Goal: Transaction & Acquisition: Purchase product/service

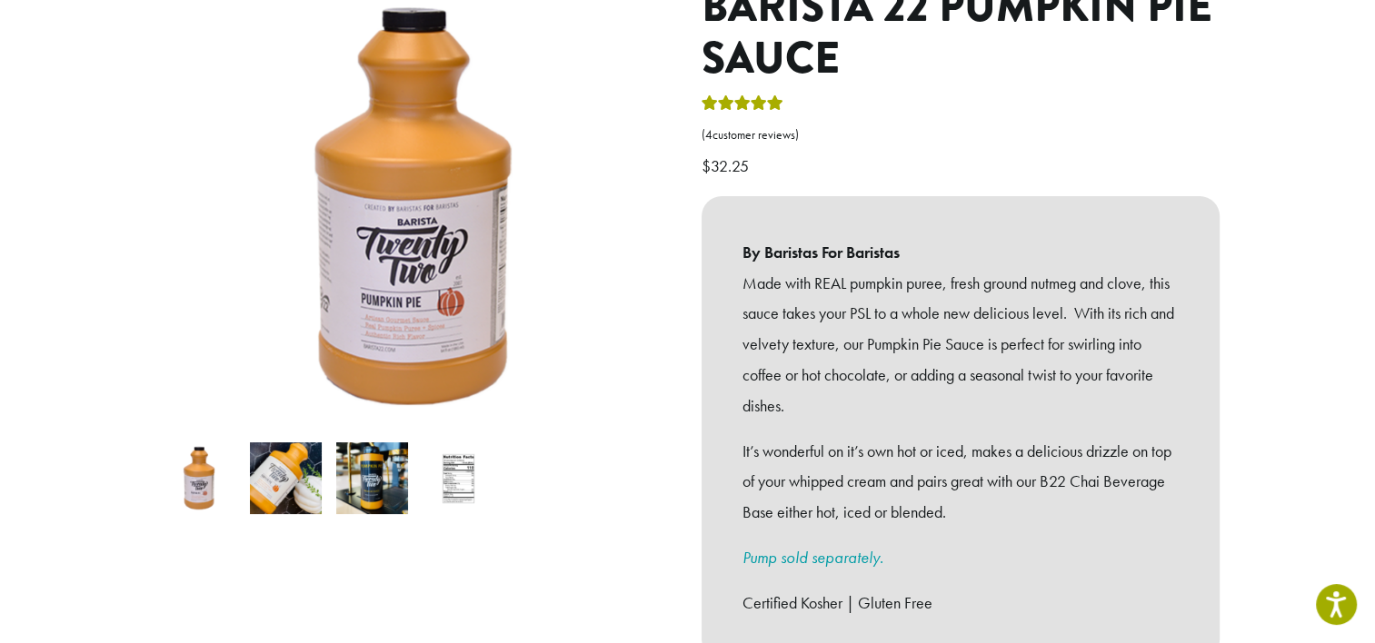
scroll to position [622, 0]
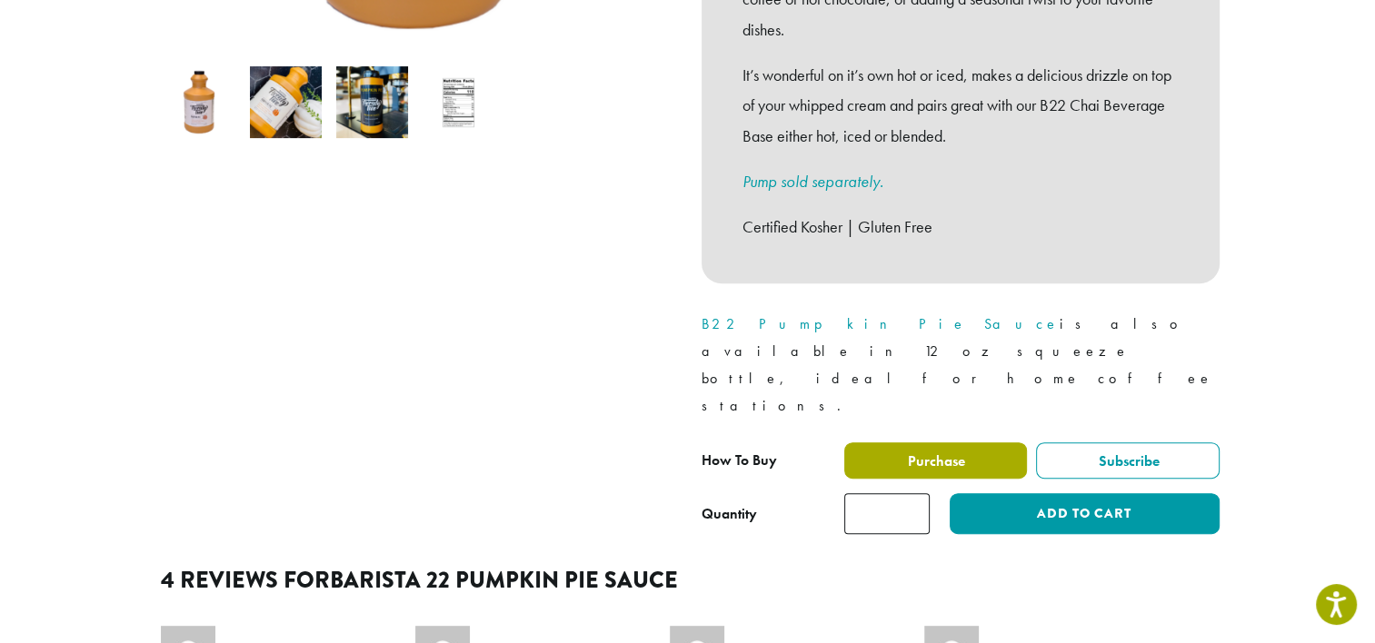
click at [977, 443] on label "Purchase" at bounding box center [936, 461] width 184 height 36
click at [923, 452] on span "Purchase" at bounding box center [935, 461] width 60 height 19
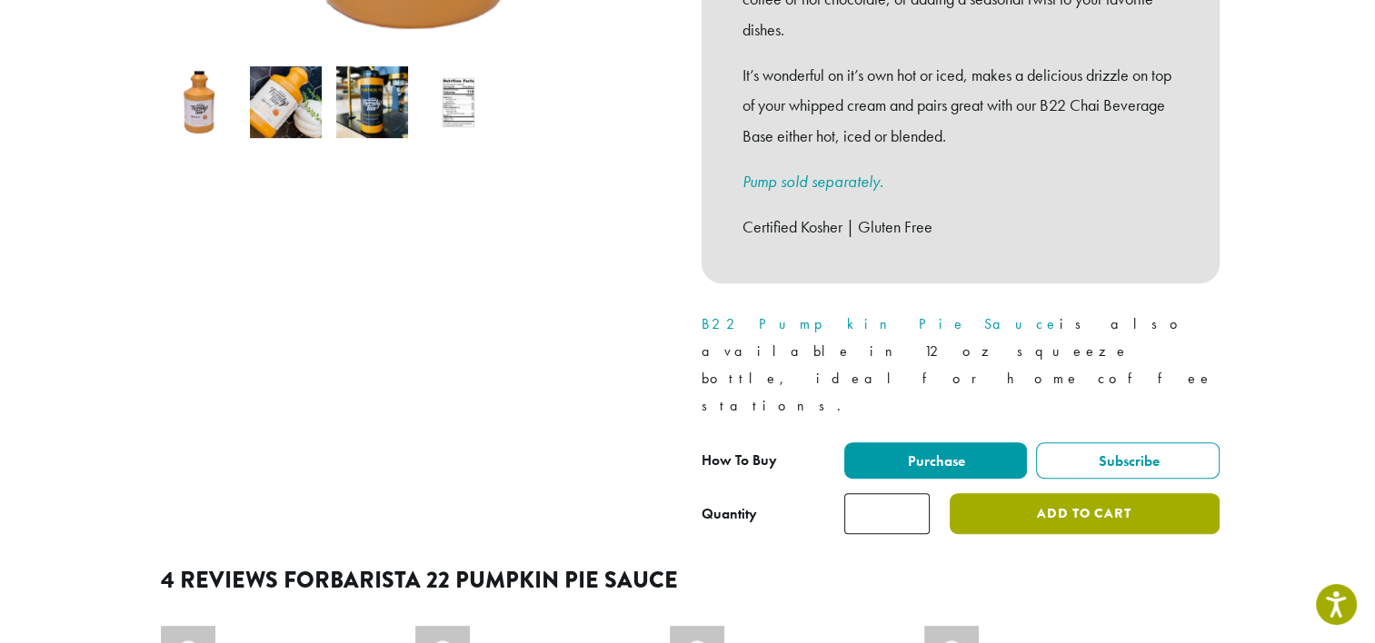
click at [1051, 494] on button "Add to cart" at bounding box center [1084, 514] width 269 height 41
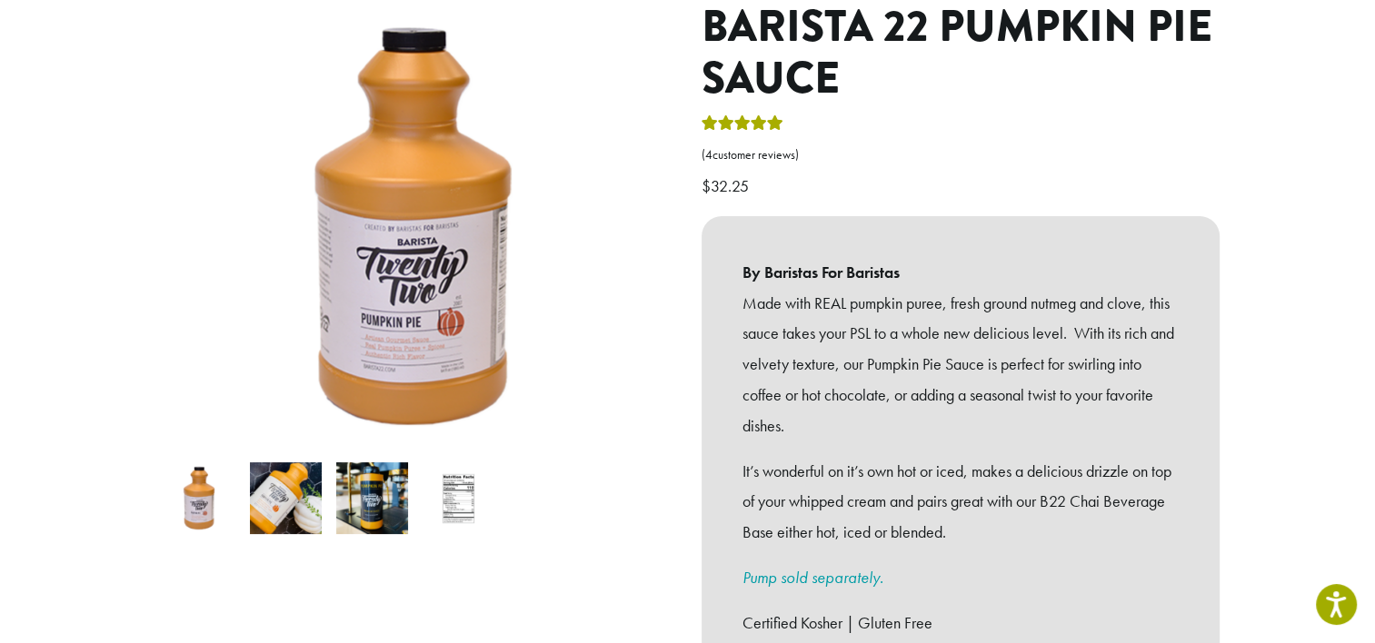
scroll to position [0, 0]
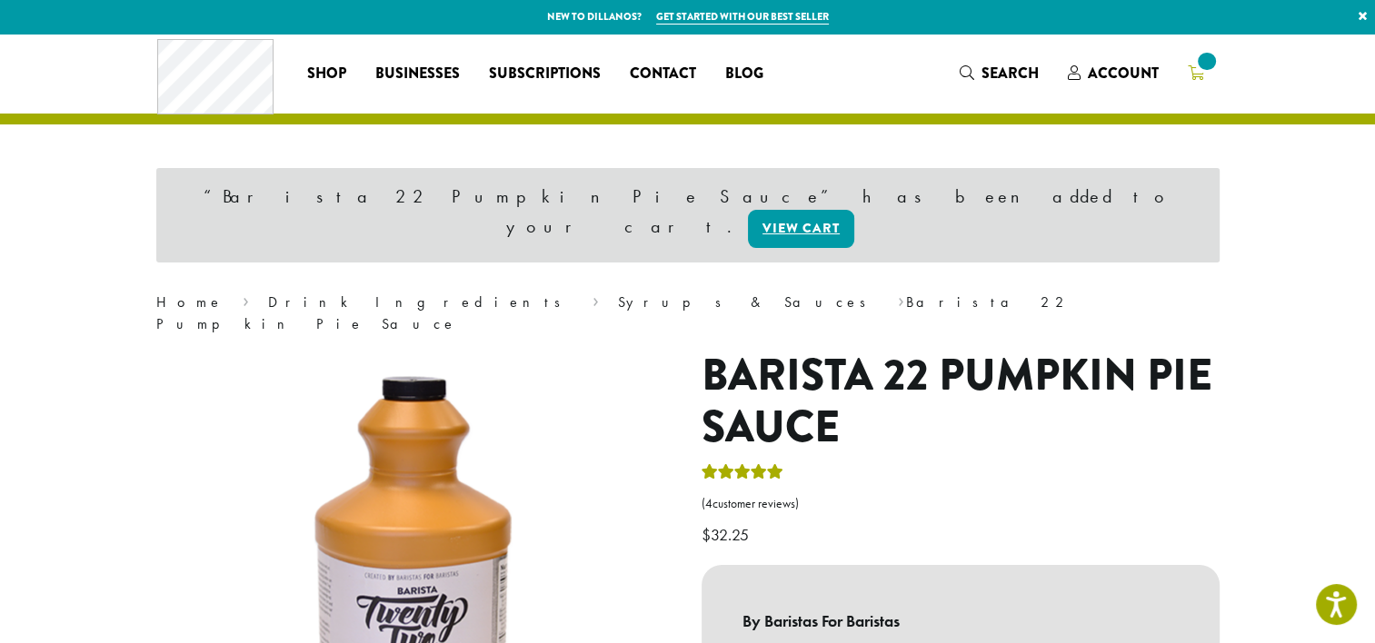
click at [1192, 75] on icon at bounding box center [1196, 72] width 16 height 15
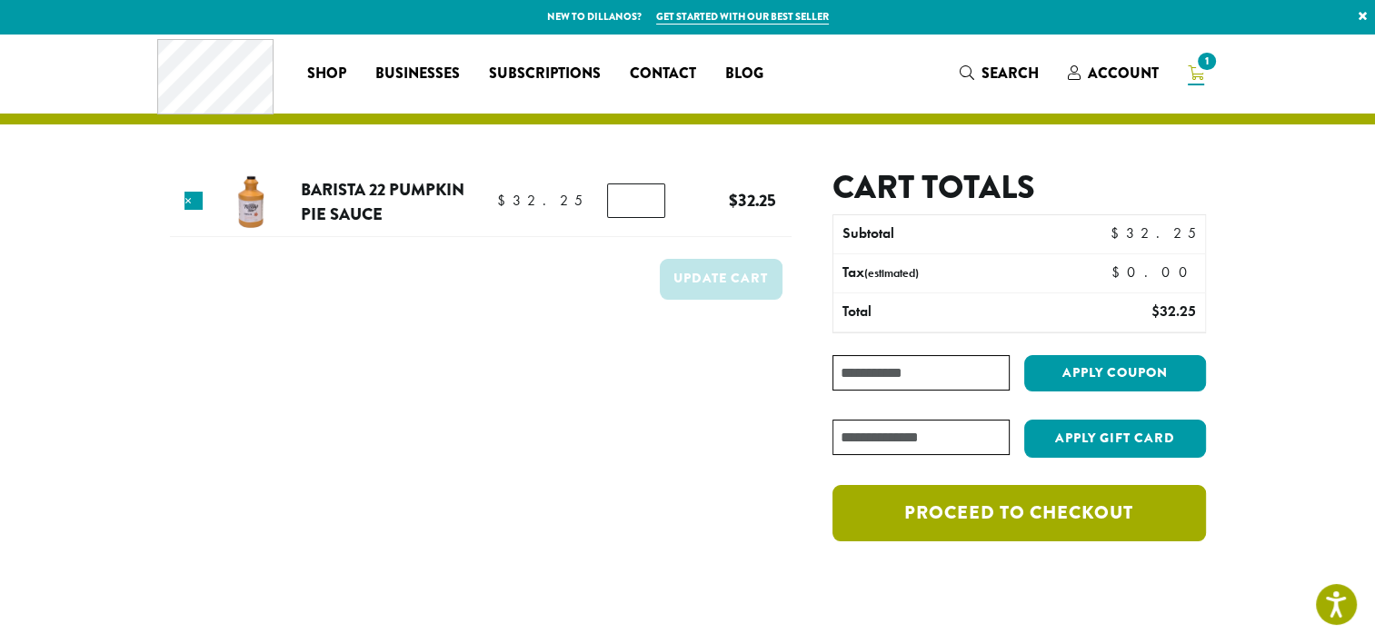
click at [1014, 523] on link "Proceed to checkout" at bounding box center [1019, 513] width 373 height 56
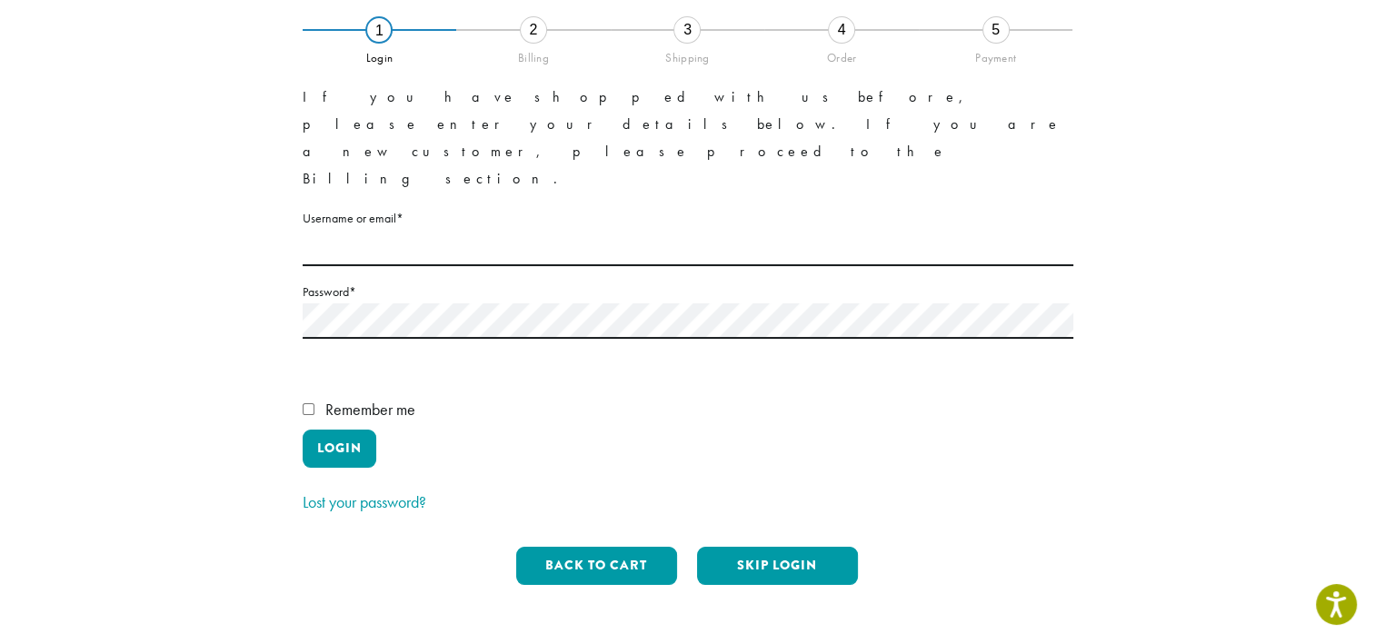
scroll to position [138, 0]
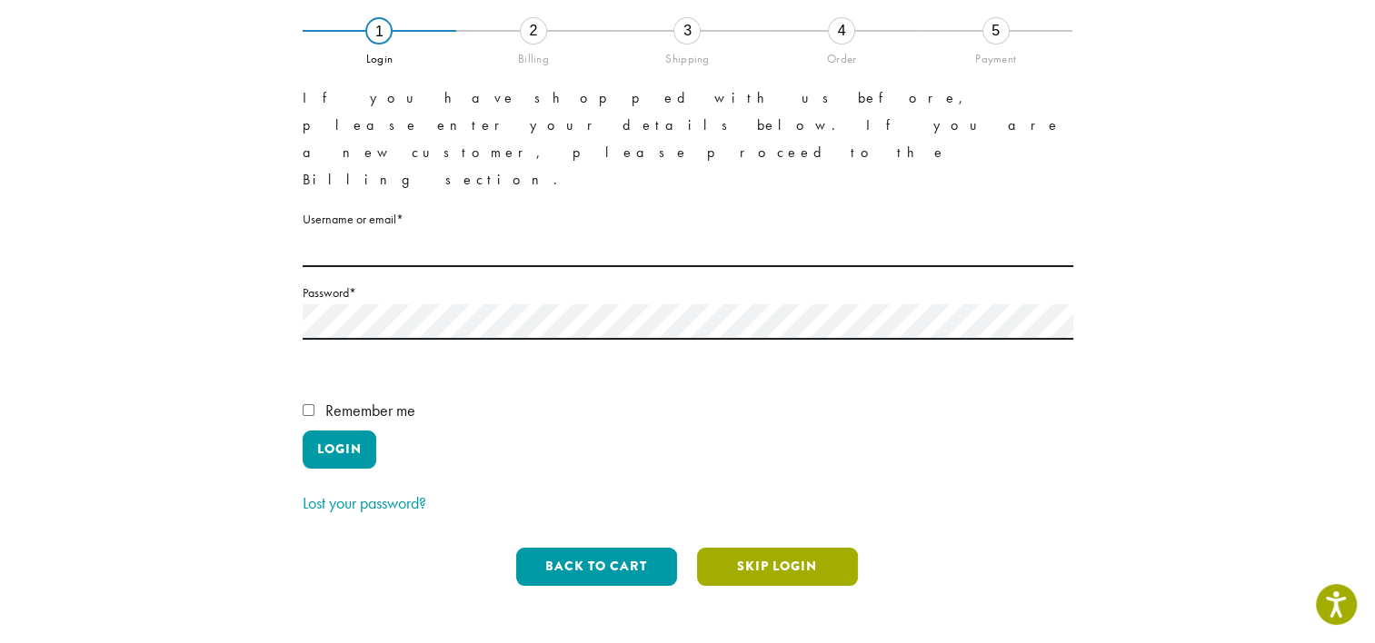
click at [764, 548] on button "Skip Login" at bounding box center [777, 567] width 161 height 38
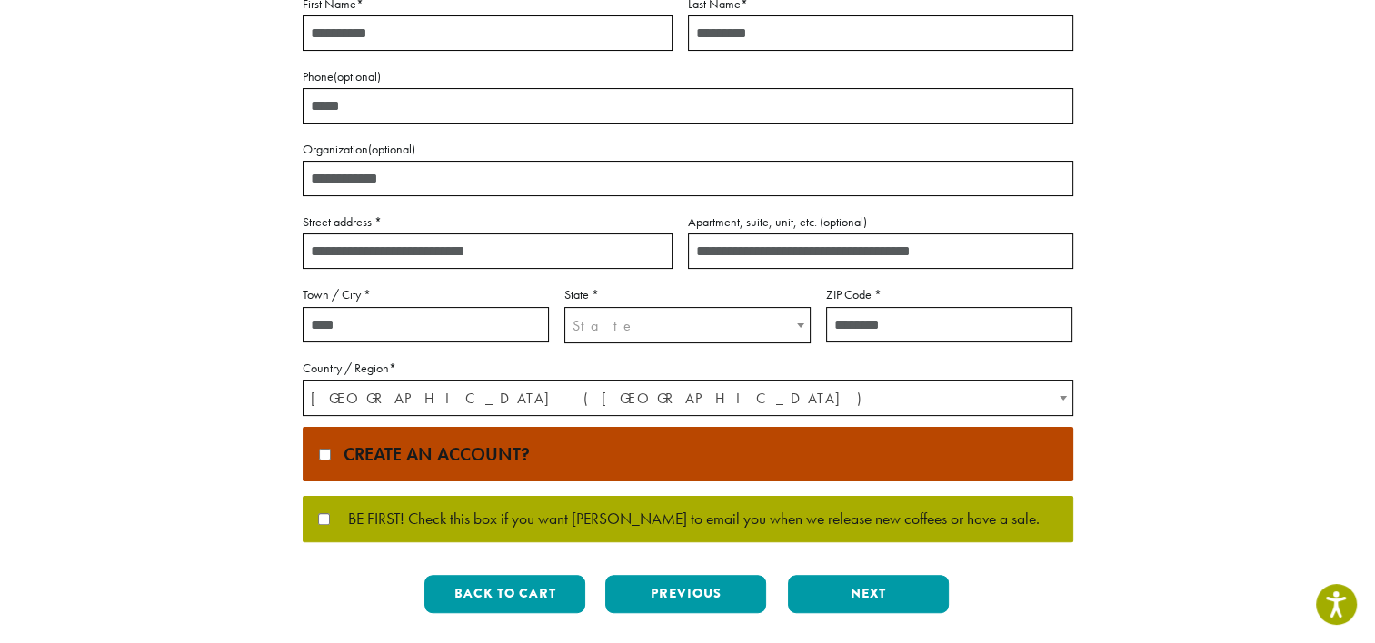
scroll to position [0, 0]
